Goal: Find specific page/section: Find specific page/section

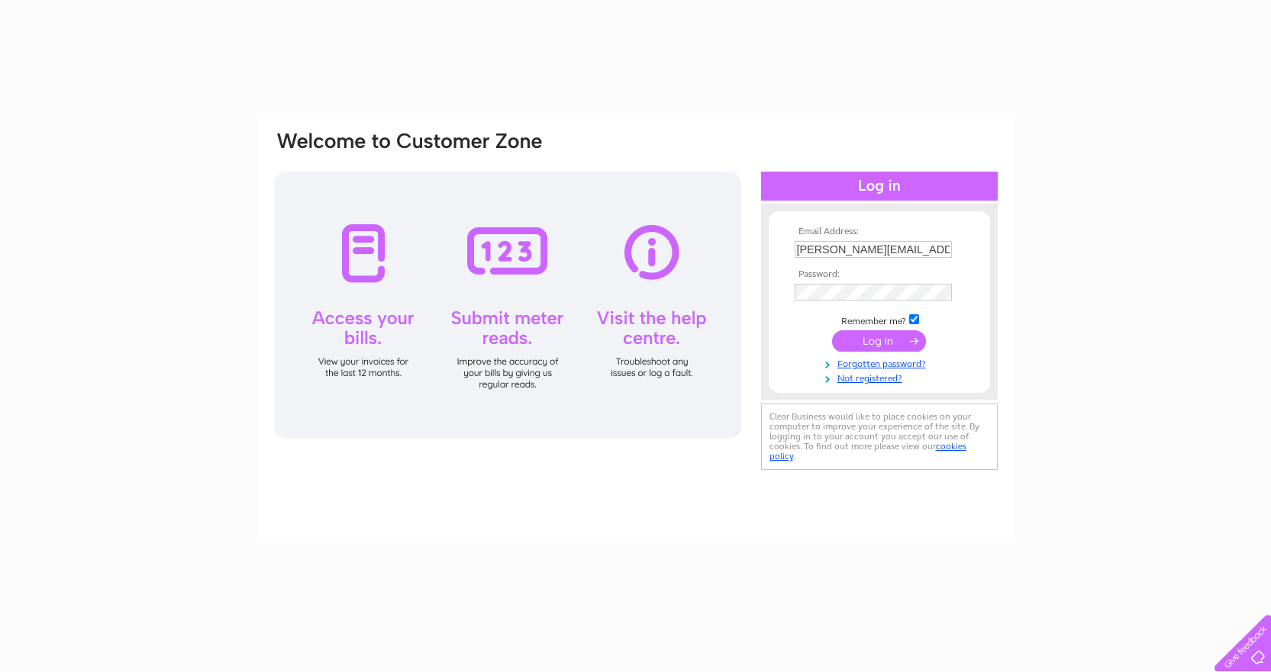
click at [898, 341] on input "submit" at bounding box center [879, 340] width 94 height 21
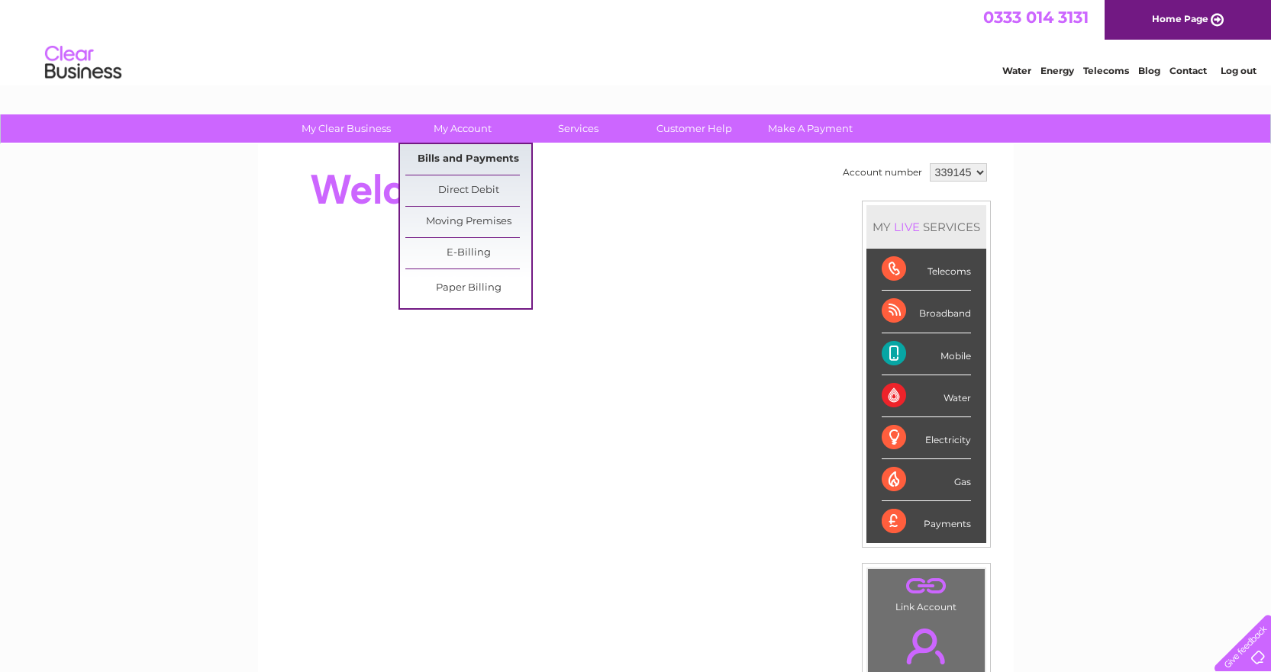
click at [471, 156] on link "Bills and Payments" at bounding box center [468, 159] width 126 height 31
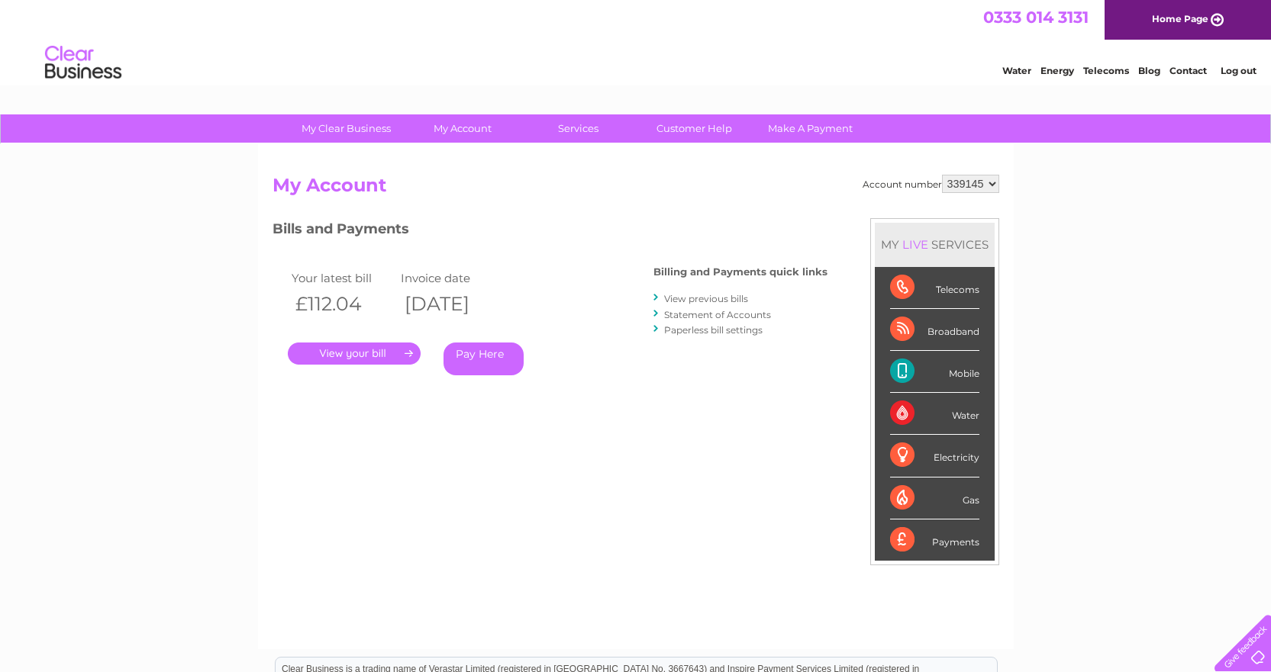
click at [374, 355] on link "." at bounding box center [354, 354] width 133 height 22
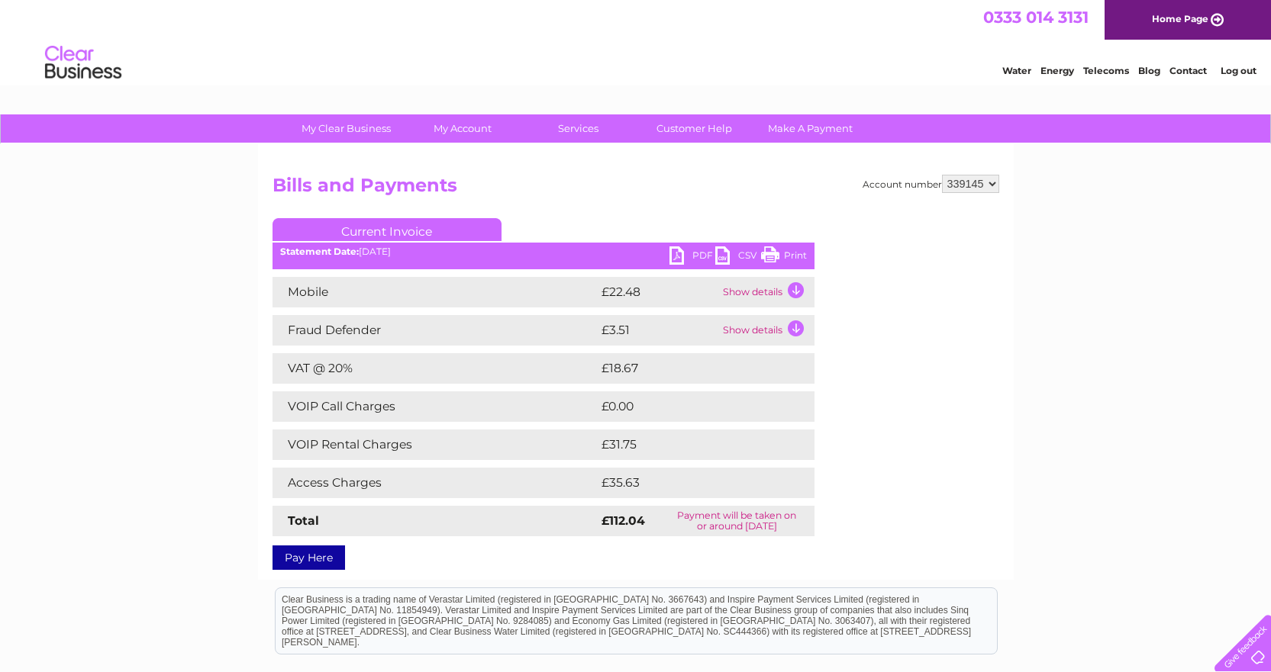
click at [788, 258] on link "Print" at bounding box center [784, 257] width 46 height 22
click at [1250, 69] on link "Log out" at bounding box center [1238, 70] width 36 height 11
